Goal: Information Seeking & Learning: Learn about a topic

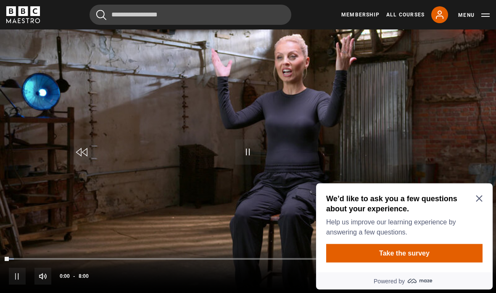
scroll to position [367, 0]
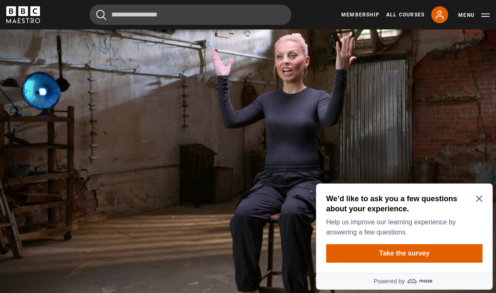
click at [471, 201] on h2 "We’d like to ask you a few questions about your experience." at bounding box center [402, 203] width 153 height 20
click at [479, 199] on icon "Close Maze Prompt" at bounding box center [479, 199] width 6 height 6
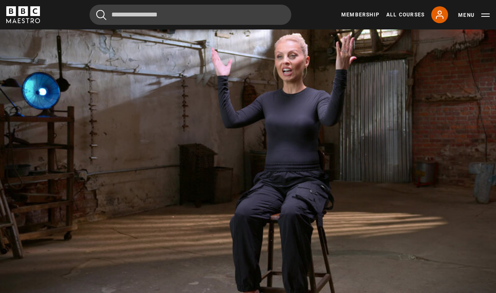
click at [311, 180] on video-js "Video Player is loading. Play Lesson Self-confidence 10s Skip Back 10 seconds P…" at bounding box center [248, 152] width 496 height 279
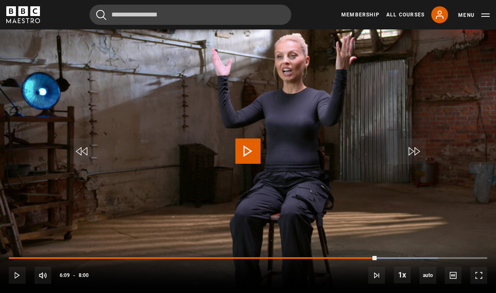
scroll to position [401, 0]
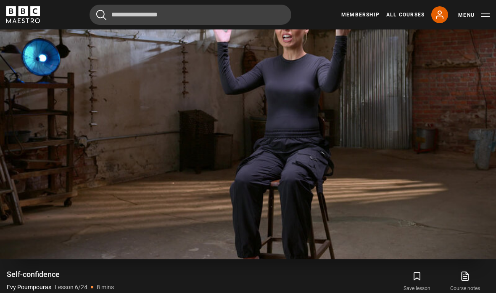
click at [372, 110] on video-js "Video Player is loading. Play Lesson Self-confidence 10s Skip Back 10 seconds P…" at bounding box center [248, 119] width 496 height 279
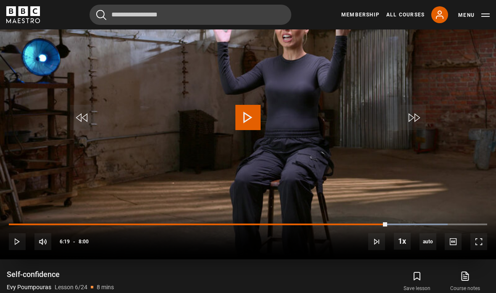
click at [468, 61] on video-js "Video Player is loading. Play Lesson Self-confidence 10s Skip Back 10 seconds P…" at bounding box center [248, 119] width 496 height 279
click at [448, 78] on video-js "Video Player is loading. Play Lesson Self-confidence 10s Skip Back 10 seconds P…" at bounding box center [248, 119] width 496 height 279
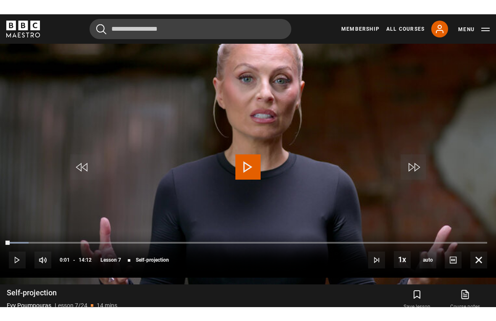
scroll to position [10, 0]
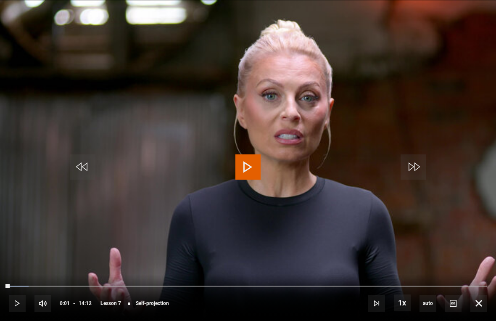
click at [240, 172] on span "Video Player" at bounding box center [248, 166] width 25 height 25
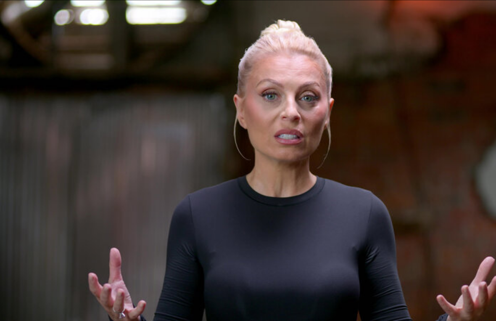
click at [216, 122] on video-js "Video Player is loading. Play Lesson Self-projection 10s Skip Back 10 seconds P…" at bounding box center [248, 160] width 496 height 321
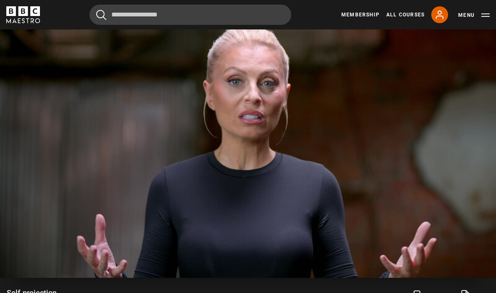
scroll to position [374, 0]
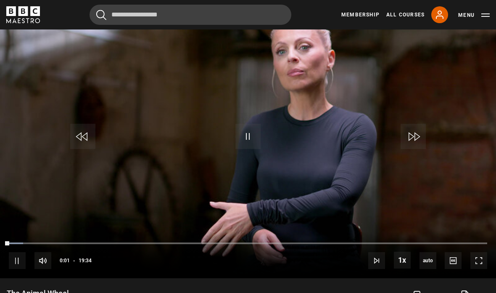
scroll to position [383, 0]
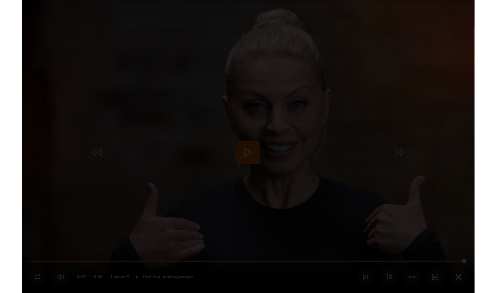
scroll to position [352, 0]
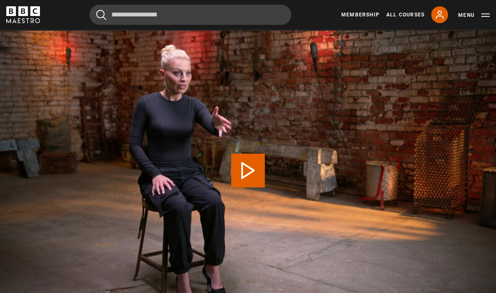
scroll to position [356, 0]
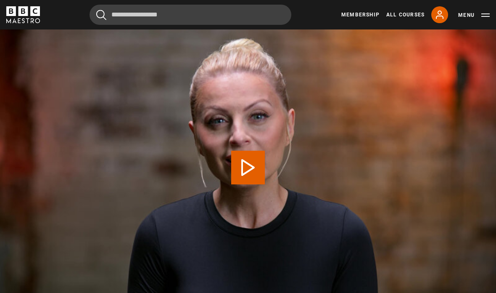
scroll to position [356, 0]
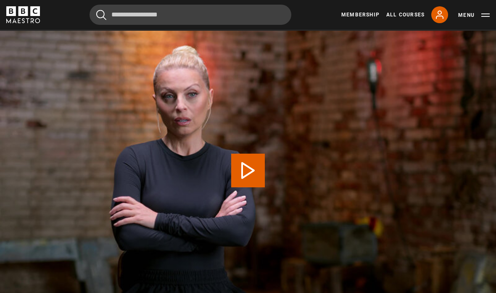
scroll to position [356, 0]
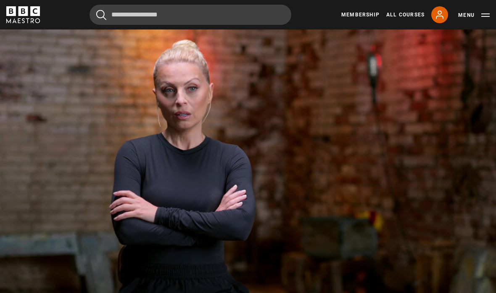
click at [228, 161] on video-js "Video Player is loading. Play Lesson Body language 10s Skip Back 10 seconds Pau…" at bounding box center [248, 164] width 496 height 279
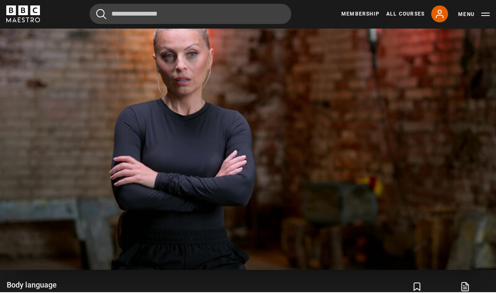
scroll to position [390, 0]
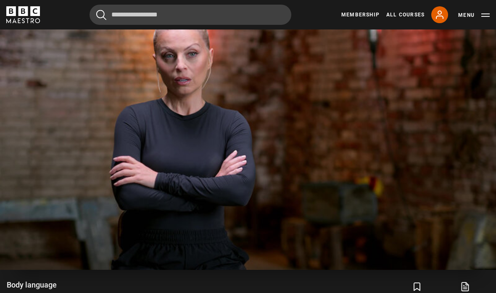
click at [322, 147] on video-js "Video Player is loading. Play Lesson Body language 10s Skip Back 10 seconds Pau…" at bounding box center [248, 129] width 496 height 279
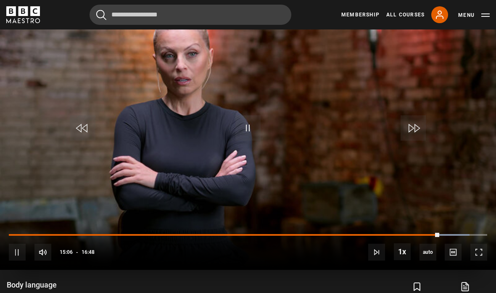
click at [486, 260] on span "Video Player" at bounding box center [479, 252] width 17 height 17
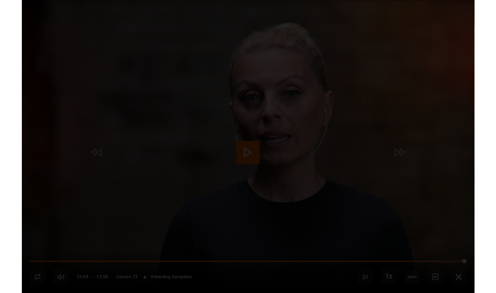
scroll to position [361, 0]
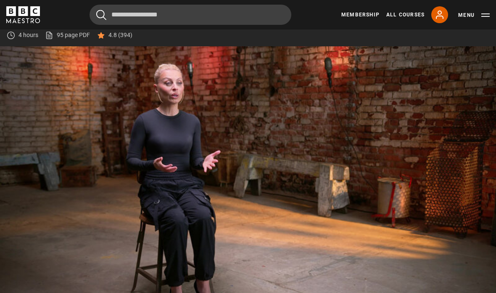
scroll to position [350, 0]
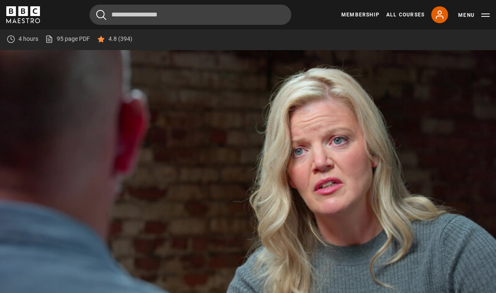
scroll to position [383, 0]
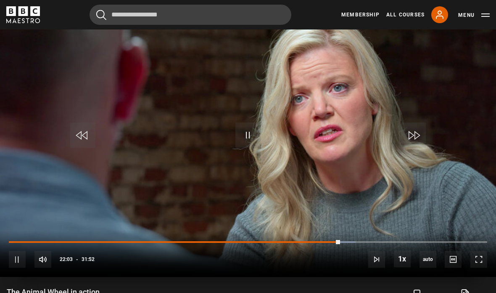
click at [229, 148] on video-js "Video Player is loading. Play Lesson The Animal Wheel in action 10s Skip Back 1…" at bounding box center [248, 136] width 496 height 279
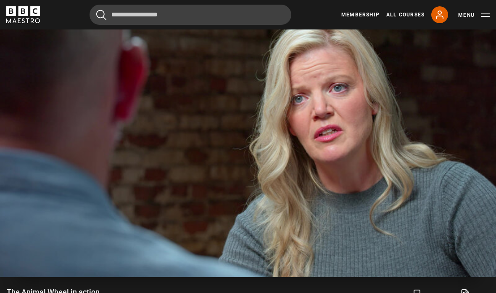
click at [126, 183] on video-js "Video Player is loading. Play Lesson The Animal Wheel in action 10s Skip Back 1…" at bounding box center [248, 136] width 496 height 279
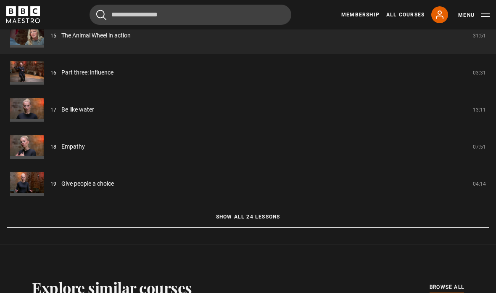
scroll to position [797, 0]
